Goal: Task Accomplishment & Management: Use online tool/utility

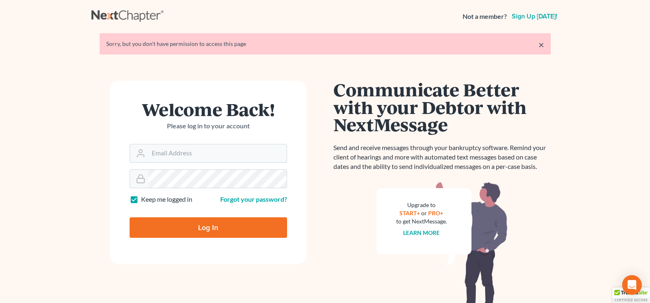
type input "[EMAIL_ADDRESS][DOMAIN_NAME]"
click at [208, 229] on input "Log In" at bounding box center [208, 227] width 157 height 20
type input "Thinking..."
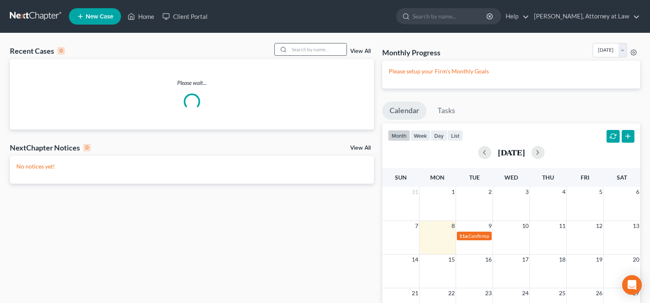
click at [316, 54] on input "search" at bounding box center [317, 49] width 57 height 12
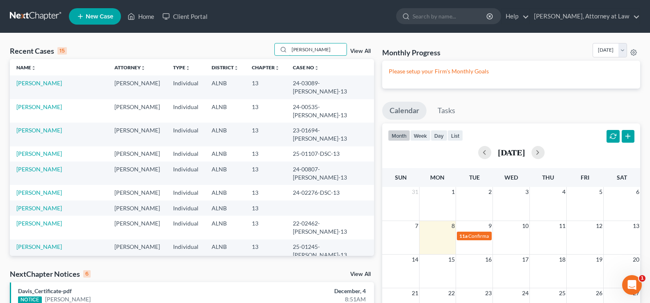
type input "[PERSON_NAME]"
